Goal: Check status

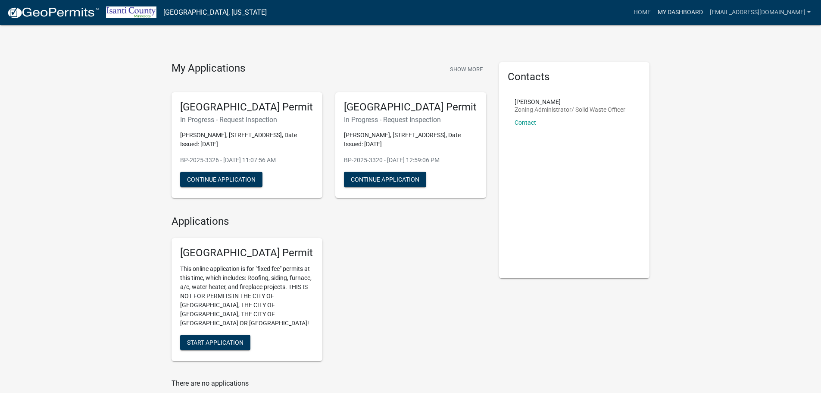
click at [706, 12] on link "My Dashboard" at bounding box center [680, 12] width 52 height 16
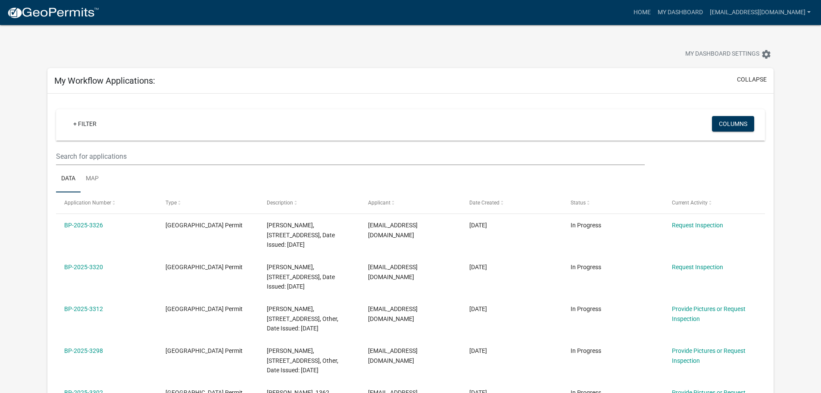
click at [348, 98] on div "+ Filter Columns Data Map Application Number Type Description Applicant Date Cr…" at bounding box center [410, 398] width 726 height 608
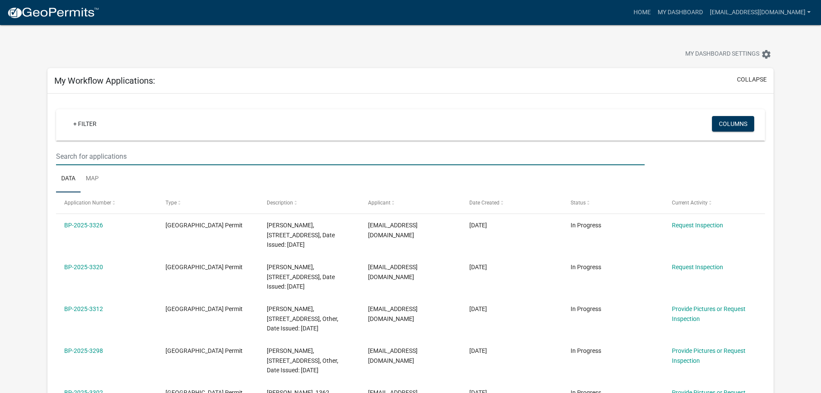
click at [240, 157] on input "text" at bounding box center [350, 156] width 588 height 18
paste input "[STREET_ADDRESS]"
type input "[STREET_ADDRESS]"
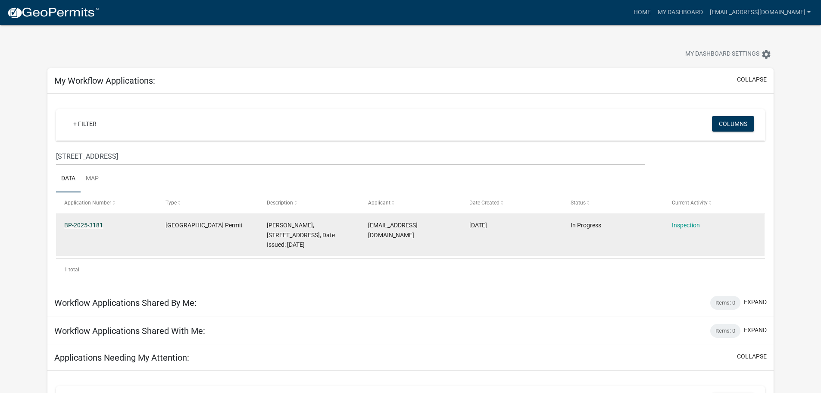
click at [82, 225] on link "BP-2025-3181" at bounding box center [83, 225] width 39 height 7
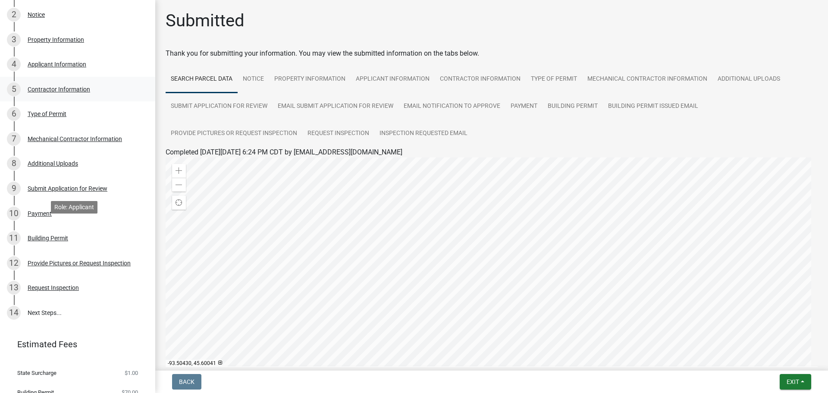
scroll to position [212, 0]
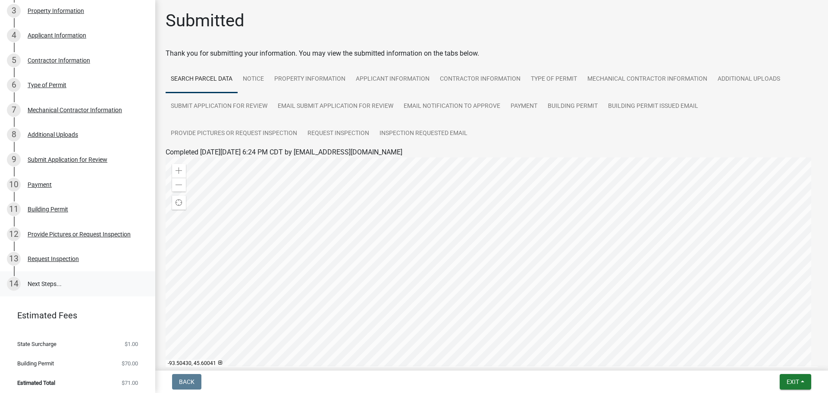
click at [52, 275] on link "14 Next Steps..." at bounding box center [77, 283] width 155 height 25
click at [433, 133] on link "Inspection Requested Email" at bounding box center [423, 134] width 98 height 28
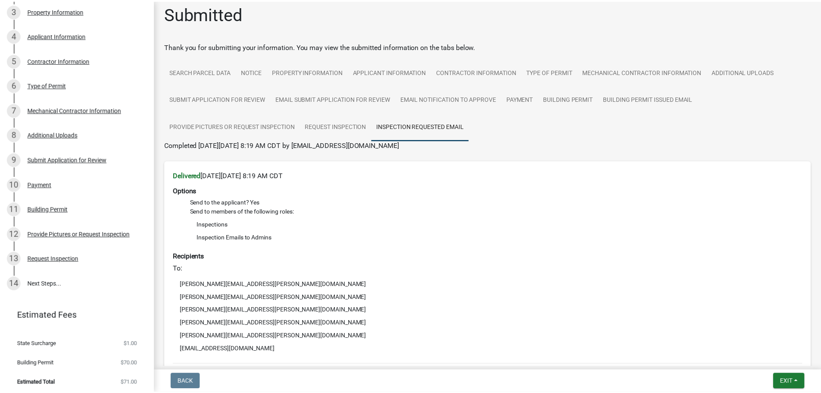
scroll to position [0, 0]
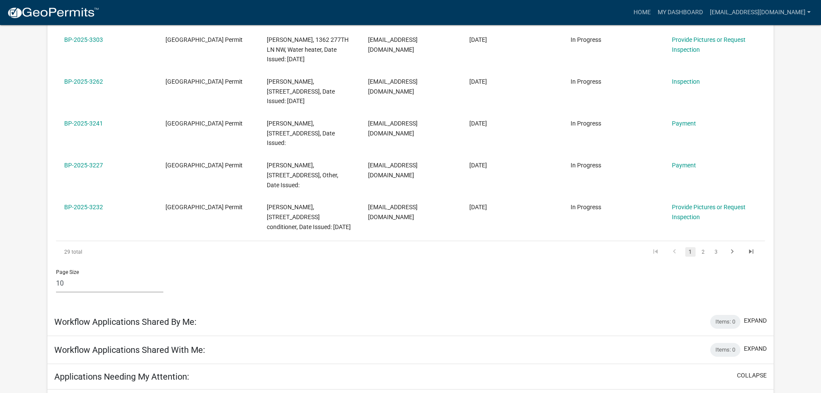
scroll to position [517, 0]
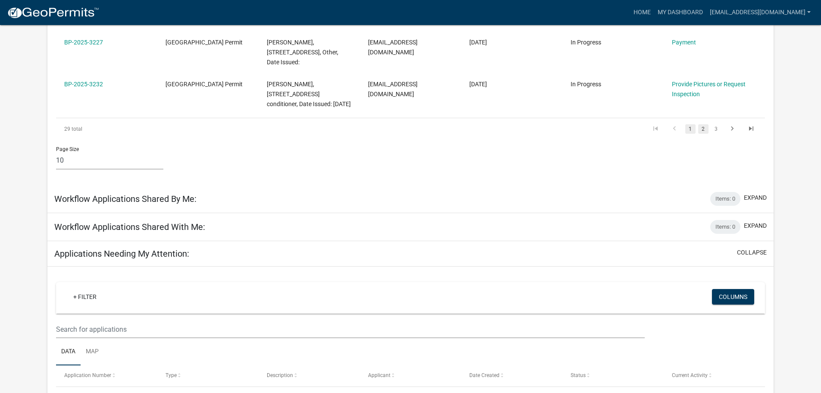
click at [703, 125] on link "2" at bounding box center [703, 128] width 10 height 9
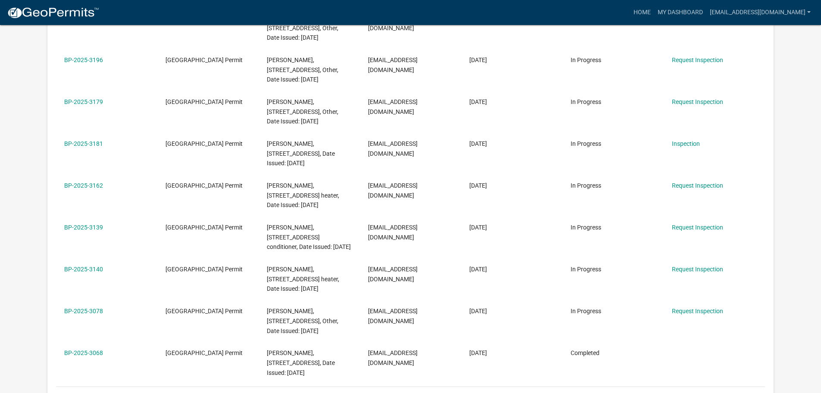
scroll to position [345, 0]
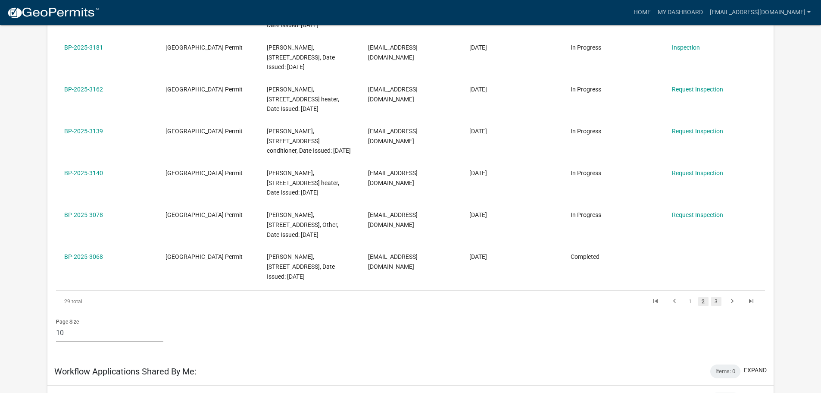
click at [712, 306] on link "3" at bounding box center [716, 301] width 10 height 9
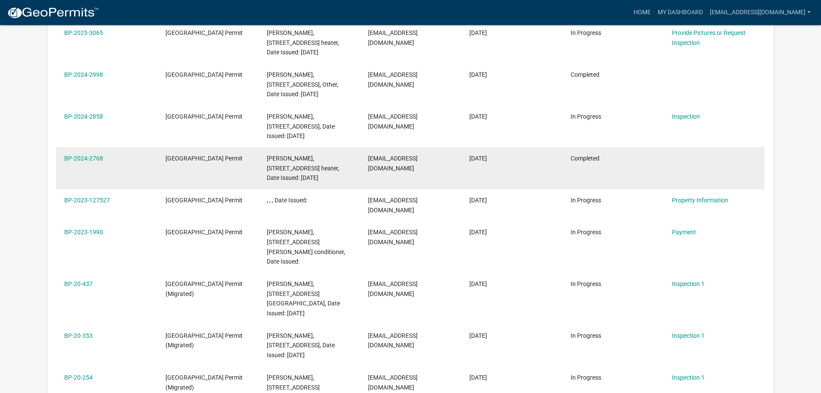
scroll to position [388, 0]
